Goal: Task Accomplishment & Management: Use online tool/utility

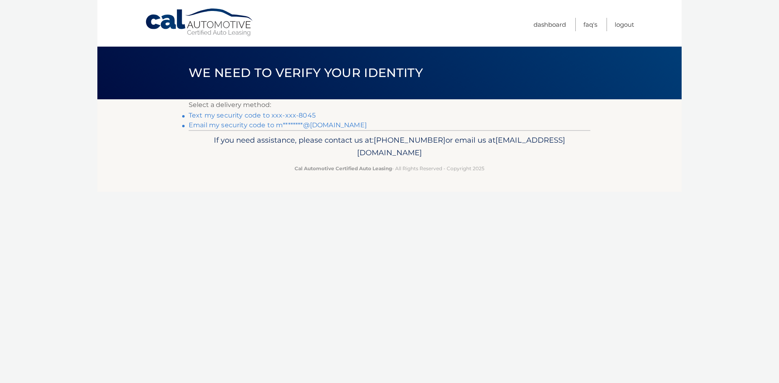
click at [273, 118] on link "Text my security code to xxx-xxx-8045" at bounding box center [252, 116] width 127 height 8
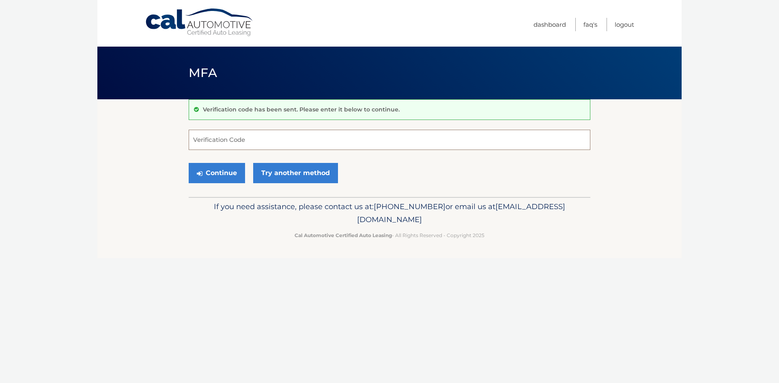
click at [259, 144] on input "Verification Code" at bounding box center [390, 140] width 402 height 20
type input "997773"
click at [235, 176] on button "Continue" at bounding box center [217, 173] width 56 height 20
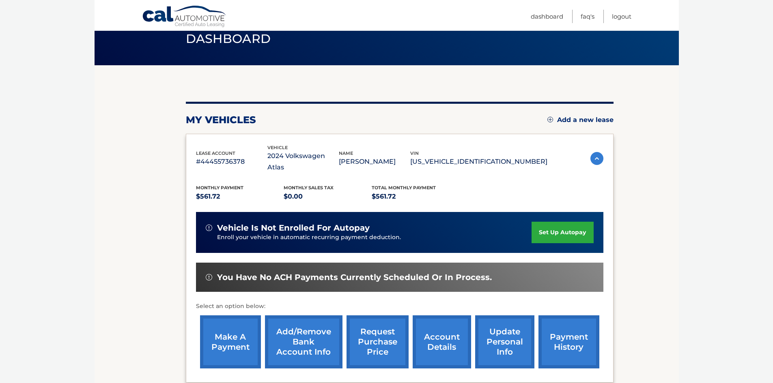
scroll to position [108, 0]
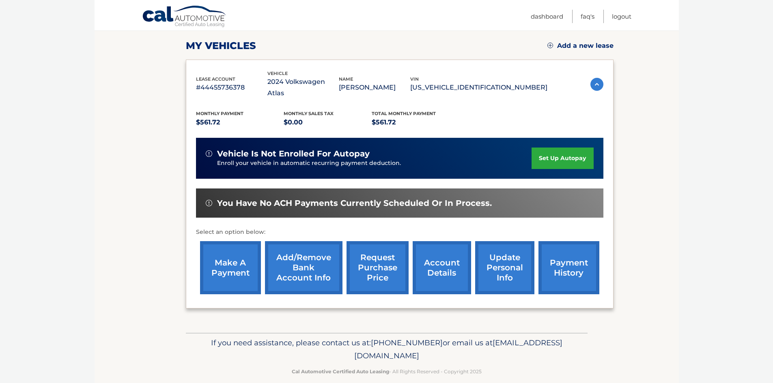
click at [248, 248] on link "make a payment" at bounding box center [230, 267] width 61 height 53
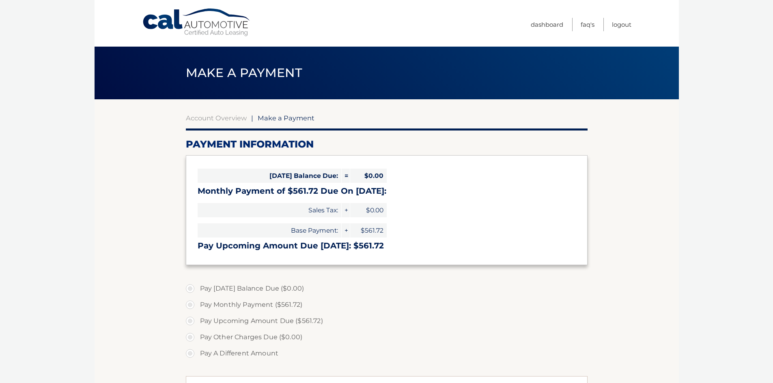
select select "MmYwNTIxYWQtZTNiNC00MzBjLTk1OTMtODU1MGZmYjM2ZDU1"
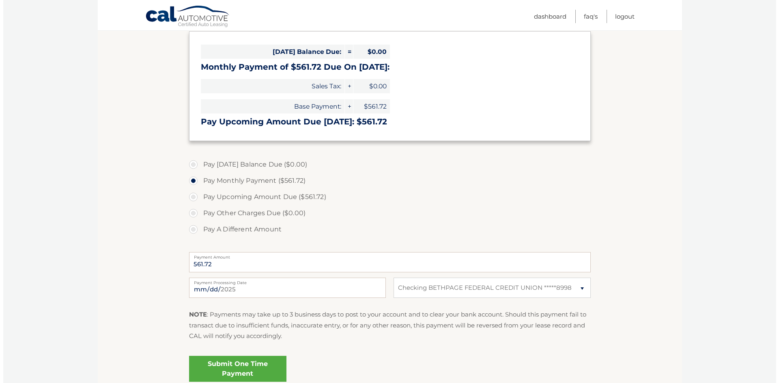
scroll to position [162, 0]
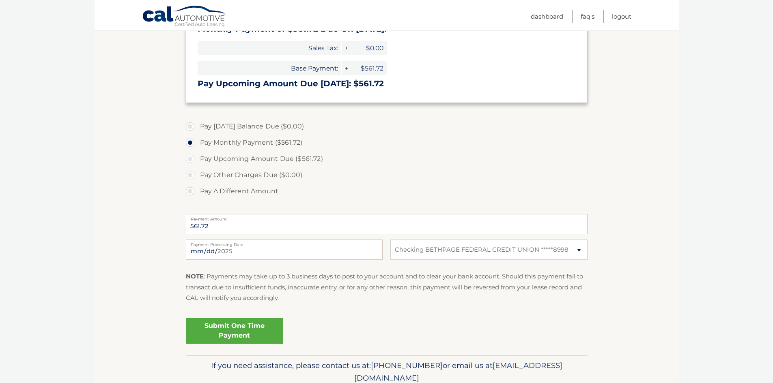
click at [230, 325] on link "Submit One Time Payment" at bounding box center [234, 331] width 97 height 26
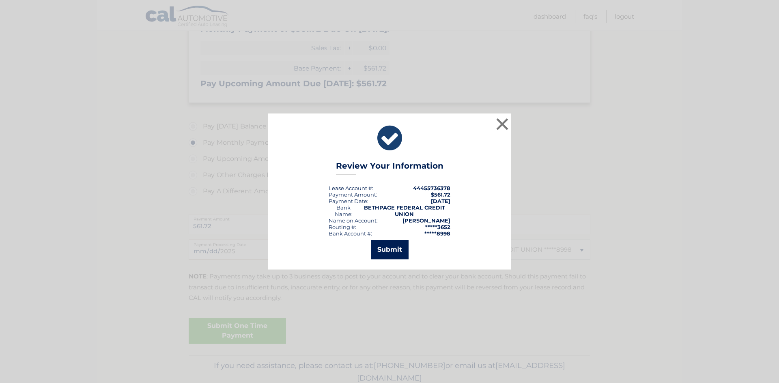
click at [374, 254] on button "Submit" at bounding box center [390, 249] width 38 height 19
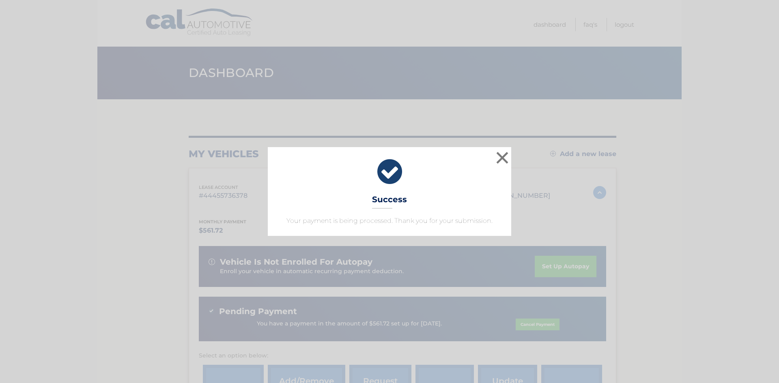
click at [139, 215] on div "× Success Your payment is being processed. Thank you for your submission." at bounding box center [389, 191] width 772 height 88
